Goal: Information Seeking & Learning: Learn about a topic

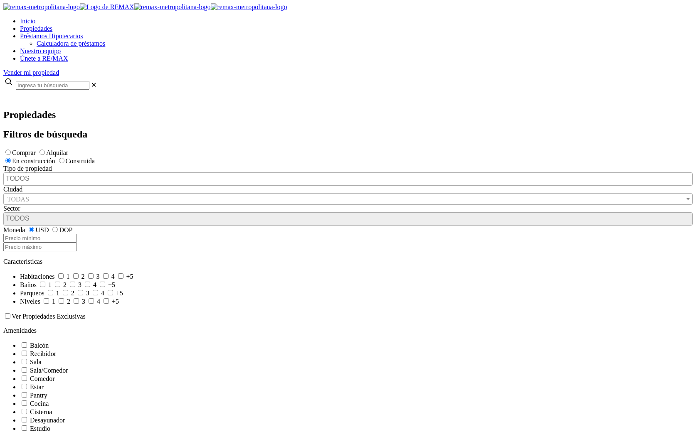
select select
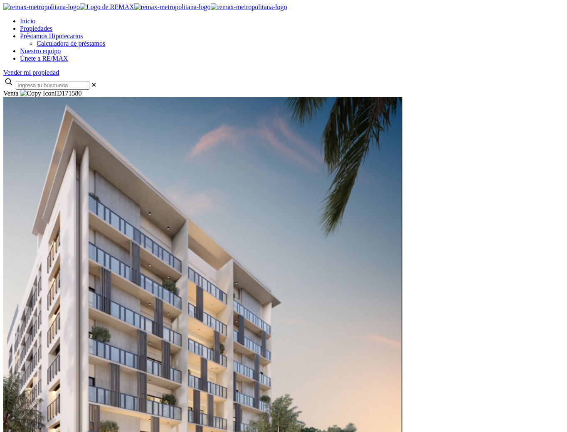
click at [187, 90] on div "Venta ID 171580" at bounding box center [283, 93] width 560 height 7
click at [167, 90] on div "Volver y ID 171580" at bounding box center [283, 93] width 560 height 7
click at [173, 90] on div "Volver y ID 171580" at bounding box center [283, 93] width 560 height 7
click at [198, 90] on div "Volver y ID 171580" at bounding box center [283, 93] width 560 height 7
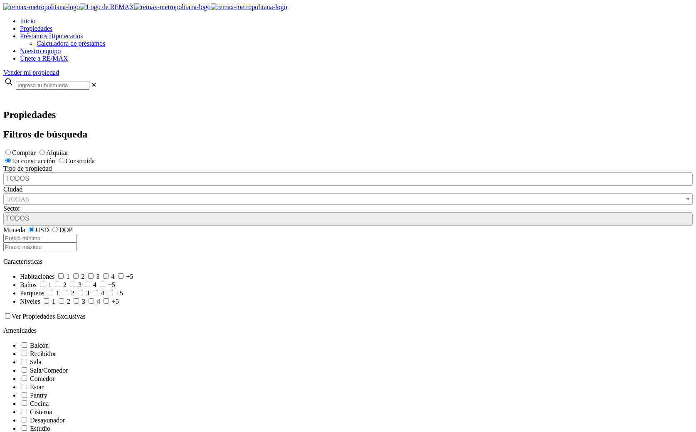
select select
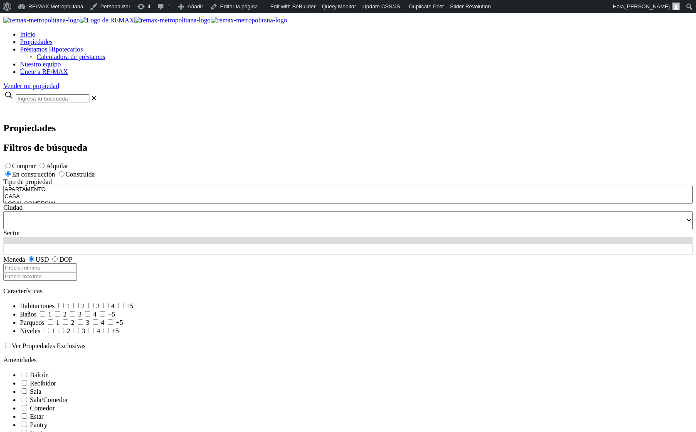
select select
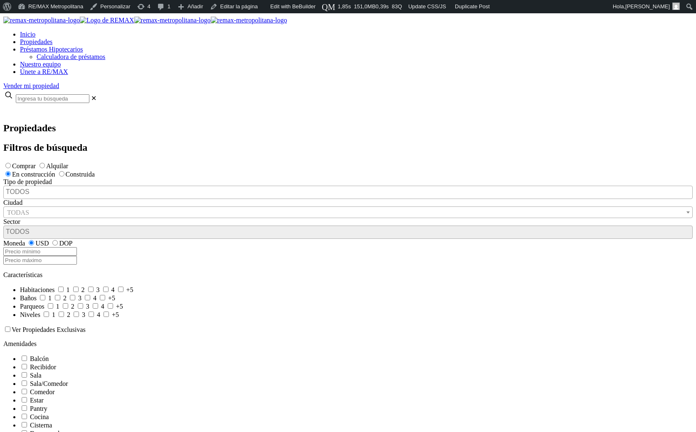
click at [52, 38] on span "Propiedades" at bounding box center [36, 41] width 32 height 7
select select
